Goal: Transaction & Acquisition: Purchase product/service

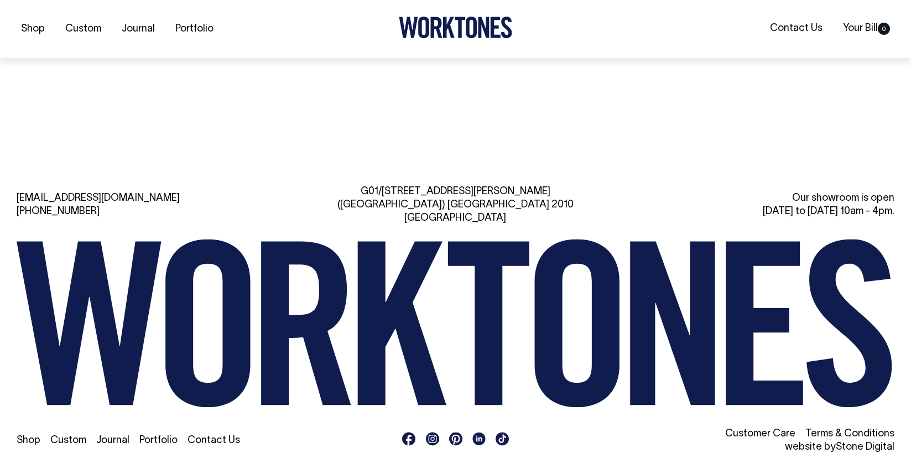
scroll to position [2494, 0]
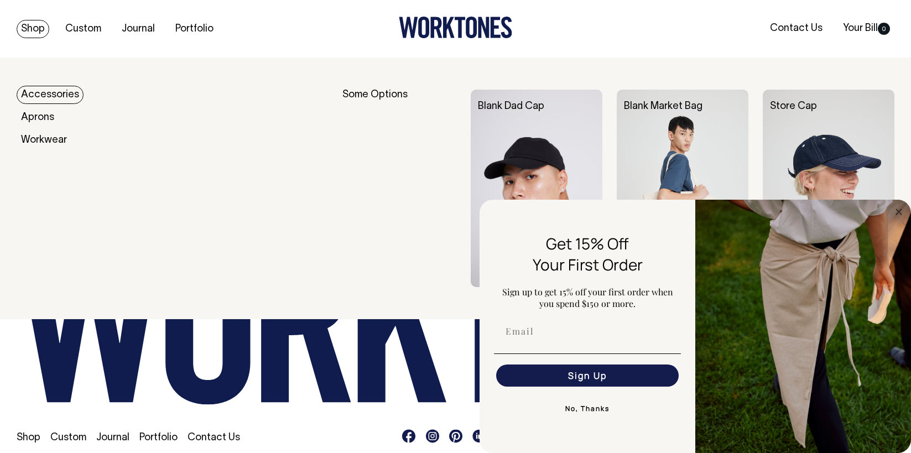
click at [38, 29] on link "Shop" at bounding box center [33, 29] width 33 height 18
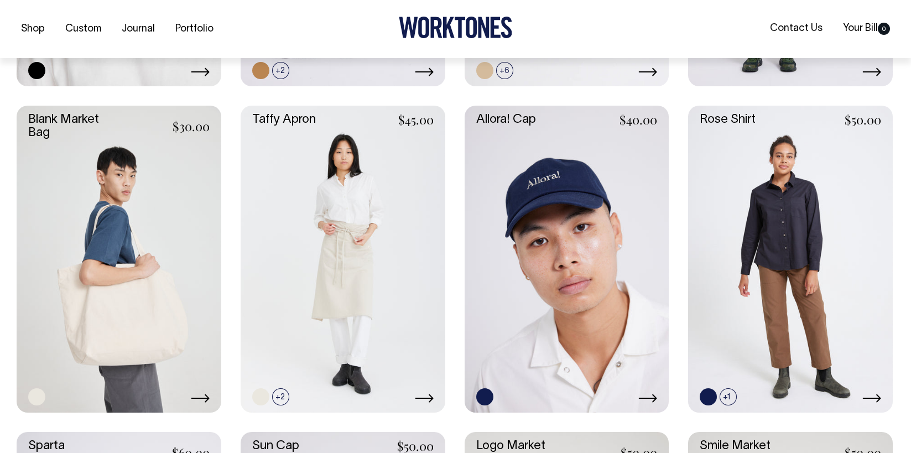
scroll to position [1526, 0]
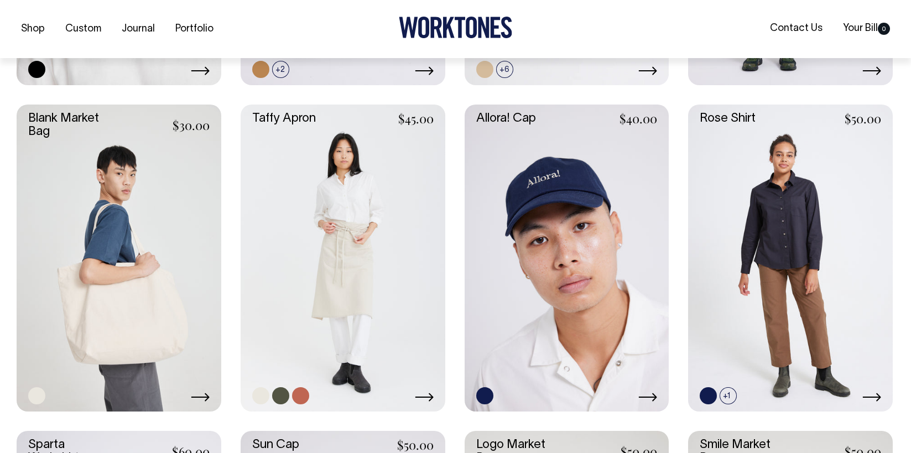
click at [285, 123] on link at bounding box center [343, 258] width 205 height 307
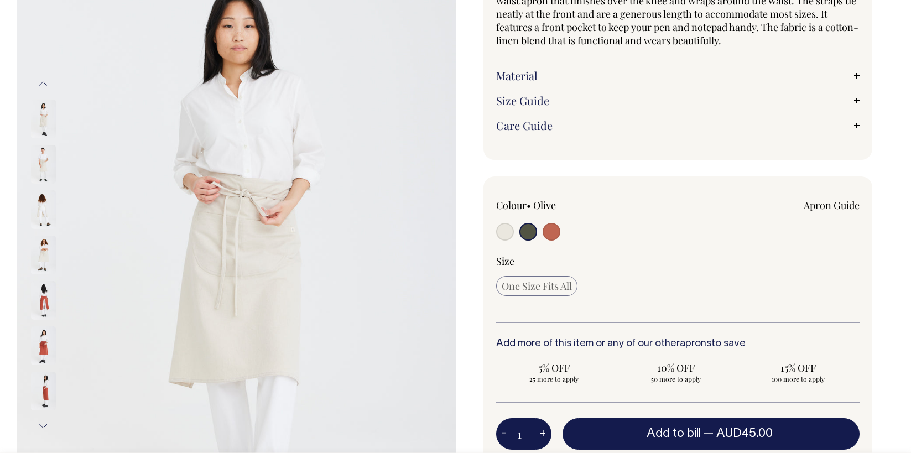
scroll to position [133, 0]
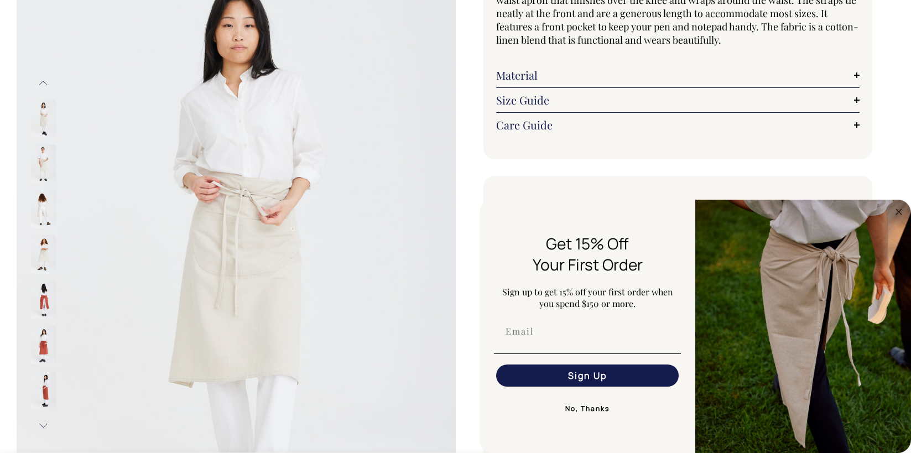
click at [46, 82] on button "Previous" at bounding box center [43, 83] width 17 height 25
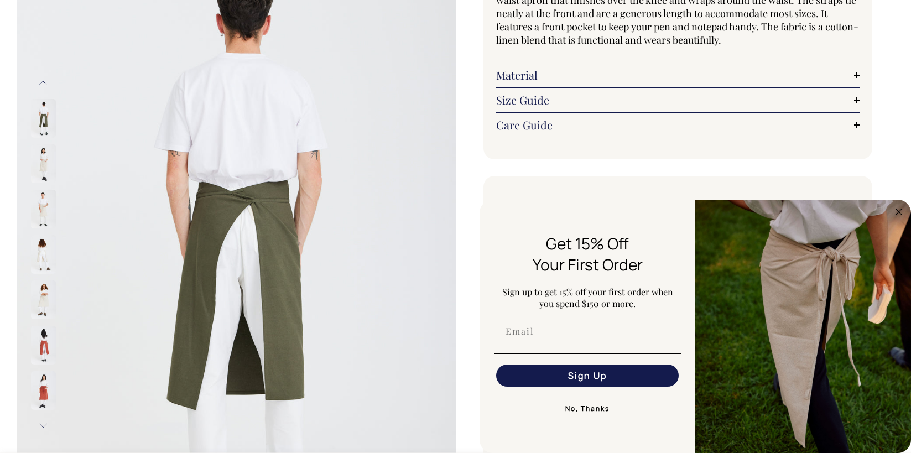
click at [46, 83] on button "Previous" at bounding box center [43, 83] width 17 height 25
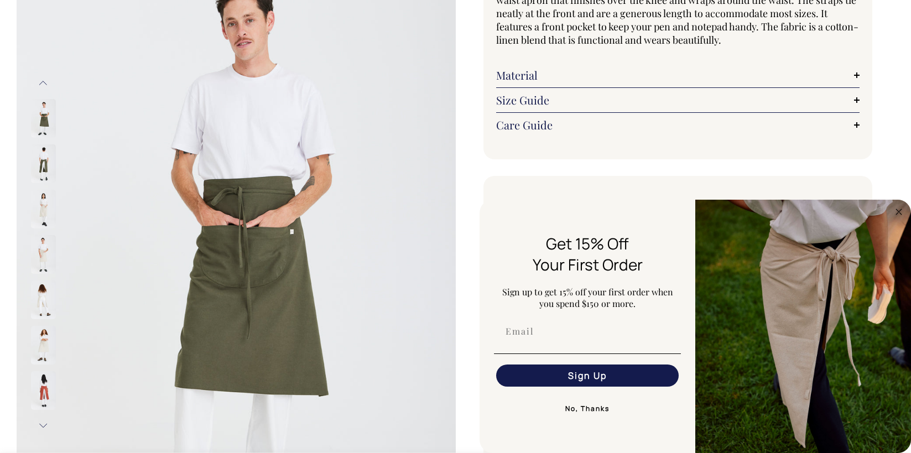
click at [46, 83] on button "Previous" at bounding box center [43, 83] width 17 height 25
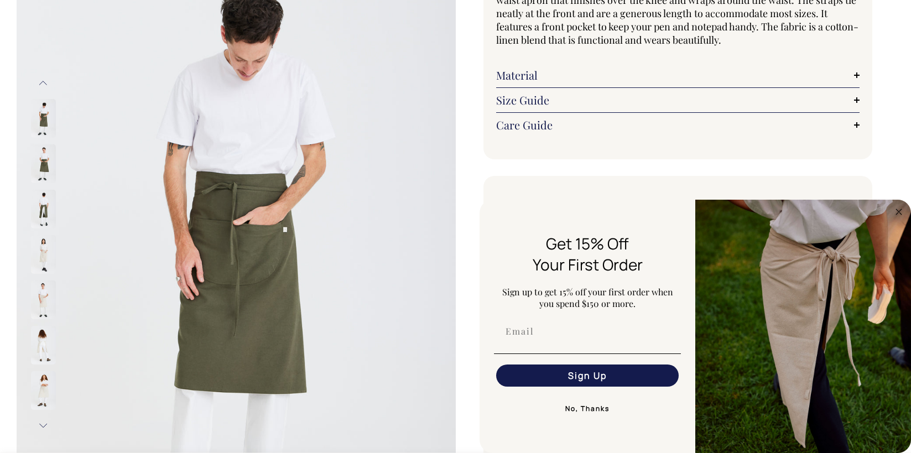
click at [46, 83] on button "Previous" at bounding box center [43, 83] width 17 height 25
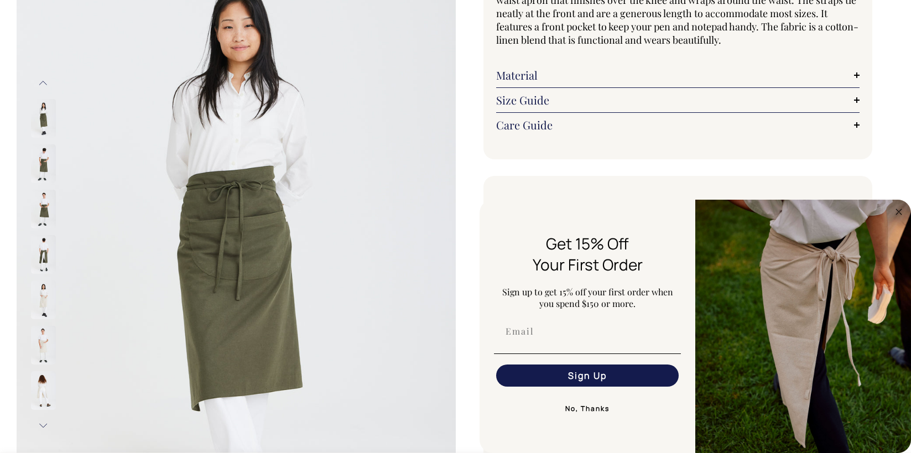
click at [46, 83] on button "Previous" at bounding box center [43, 83] width 17 height 25
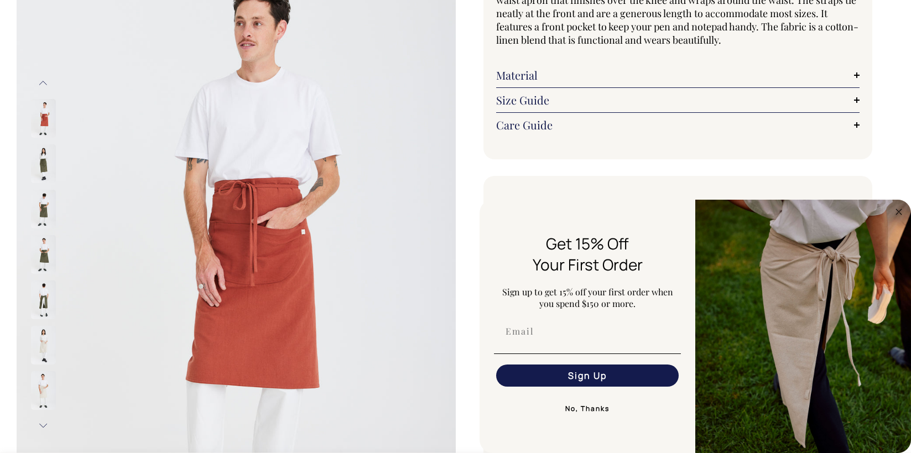
click at [46, 83] on button "Previous" at bounding box center [43, 83] width 17 height 25
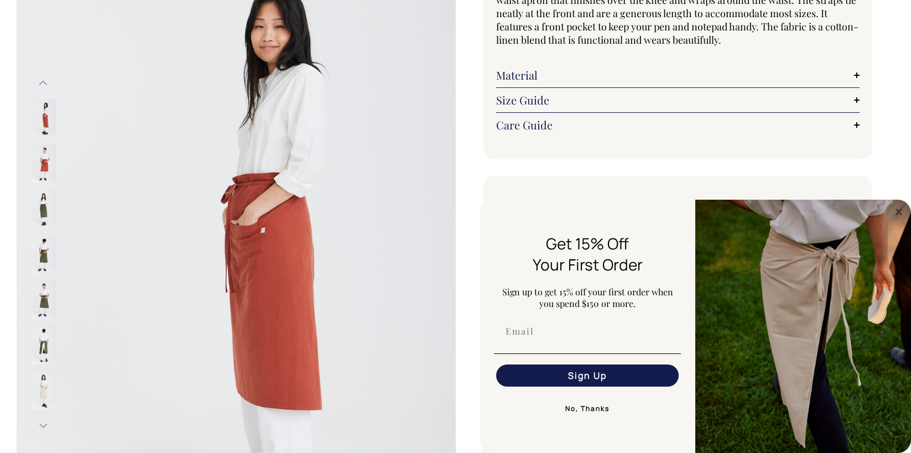
click at [46, 83] on button "Previous" at bounding box center [43, 83] width 17 height 25
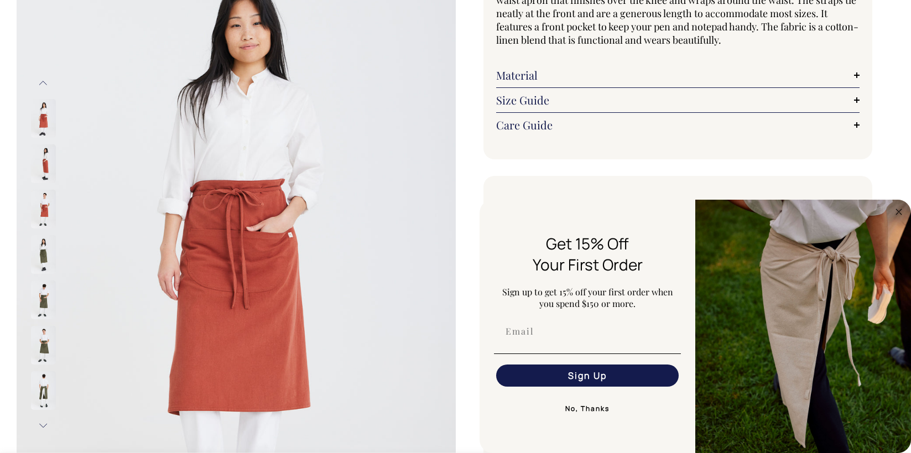
click at [46, 83] on button "Previous" at bounding box center [43, 83] width 17 height 25
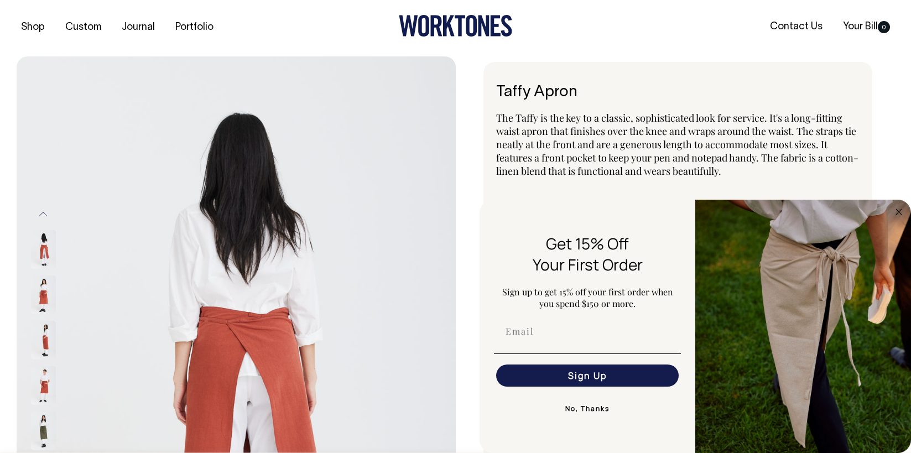
scroll to position [0, 0]
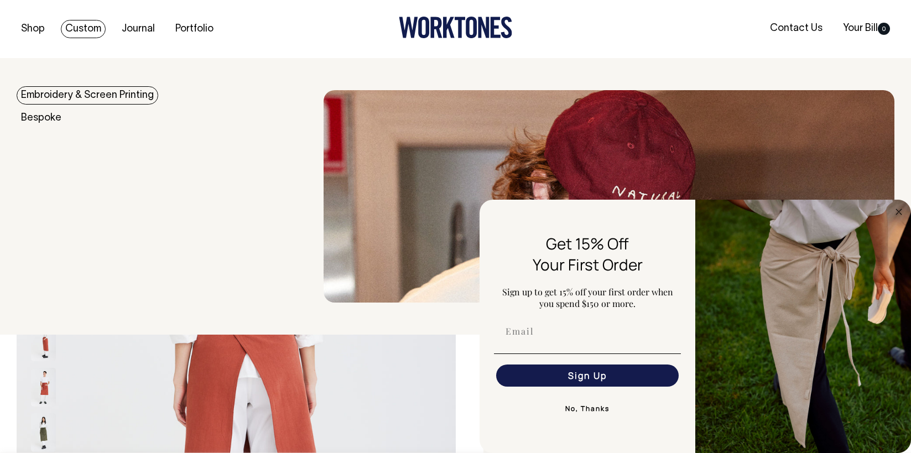
click at [86, 27] on link "Custom" at bounding box center [83, 29] width 45 height 18
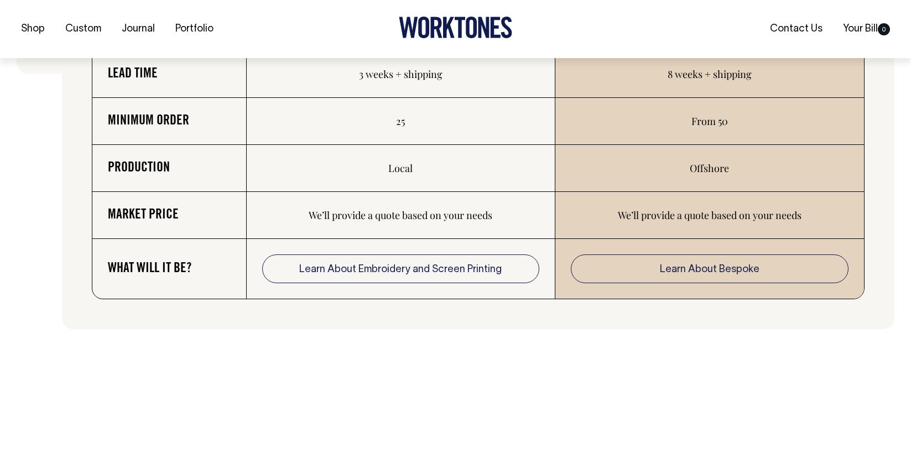
scroll to position [1947, 0]
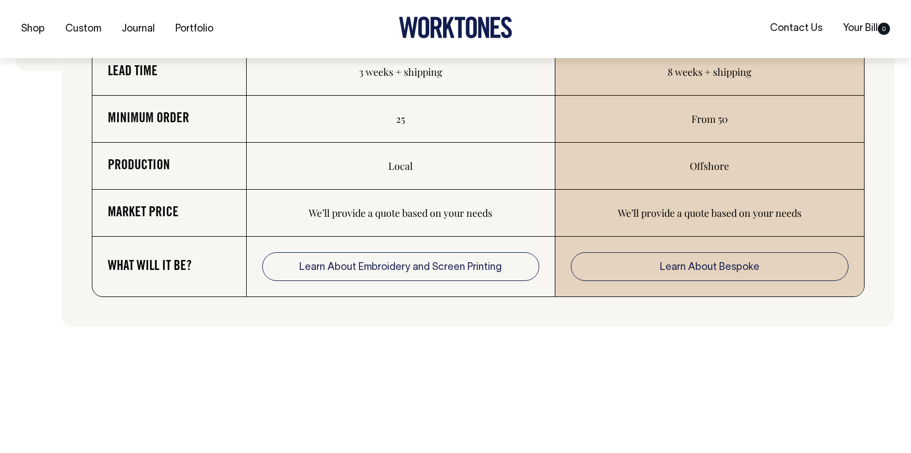
click at [354, 277] on link "Learn About Embroidery and Screen Printing" at bounding box center [400, 266] width 277 height 29
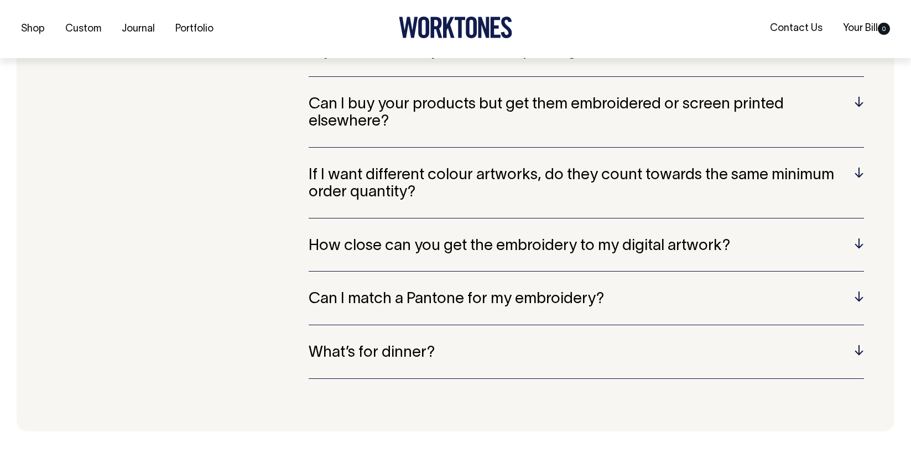
scroll to position [2411, 0]
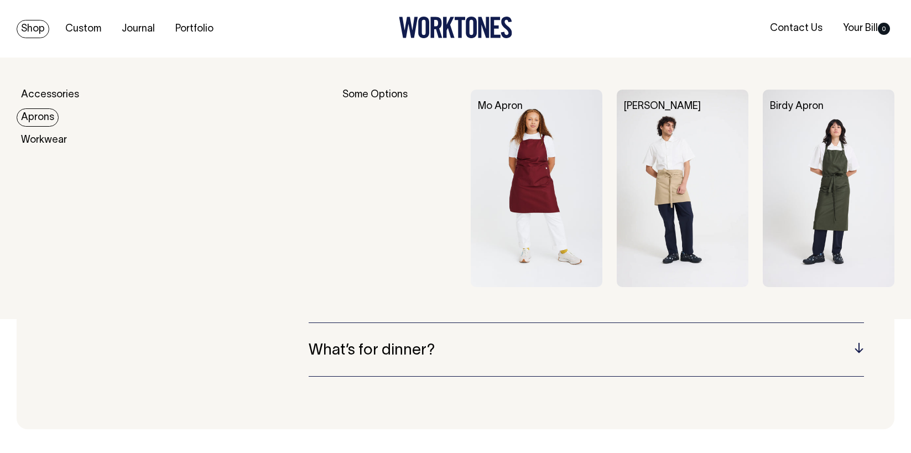
click at [49, 122] on link "Aprons" at bounding box center [38, 117] width 42 height 18
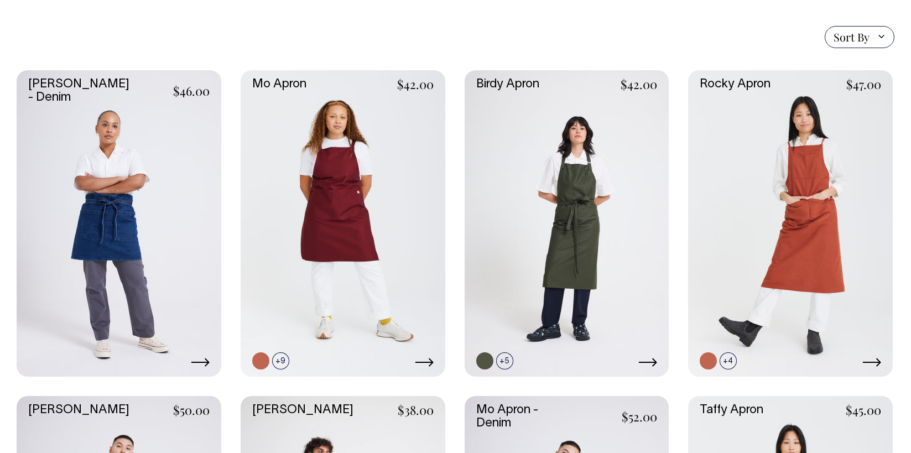
scroll to position [269, 0]
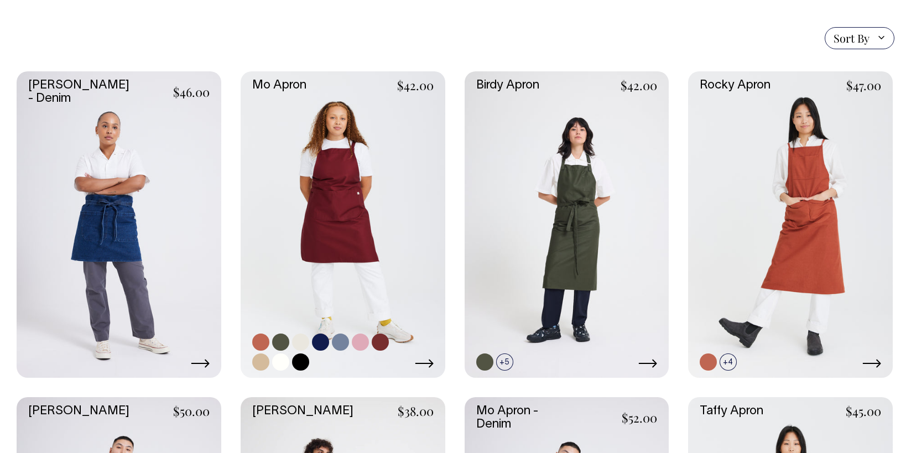
click at [341, 337] on link at bounding box center [340, 342] width 17 height 17
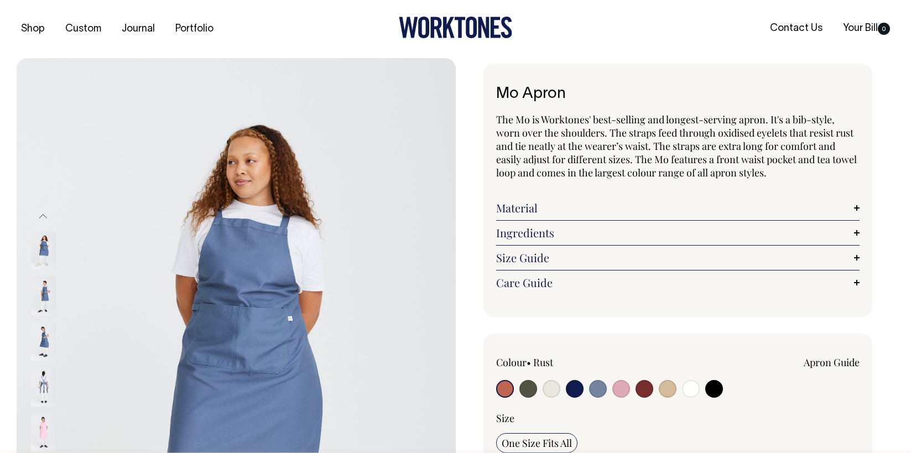
radio input "true"
select select "Blue/Grey"
click at [886, 402] on div "Mo Apron The Mo is Worktones' best-selling and longest-serving apron. It's a bi…" at bounding box center [675, 436] width 439 height 745
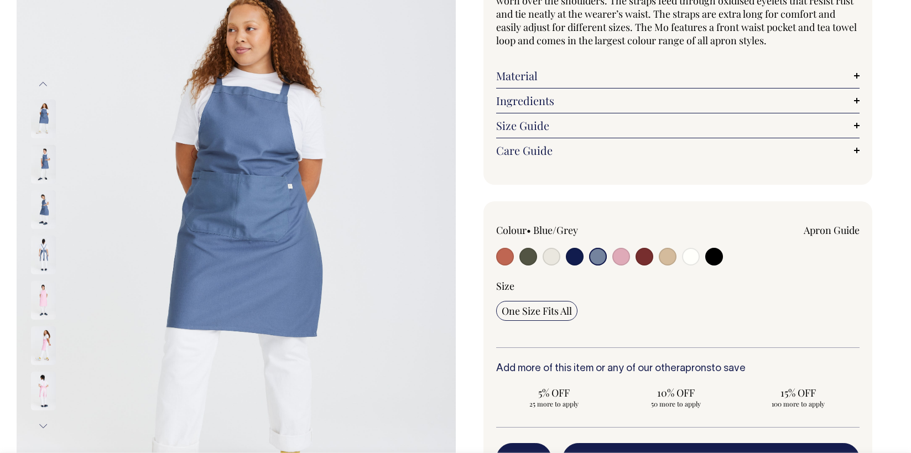
scroll to position [133, 0]
